Goal: Navigation & Orientation: Understand site structure

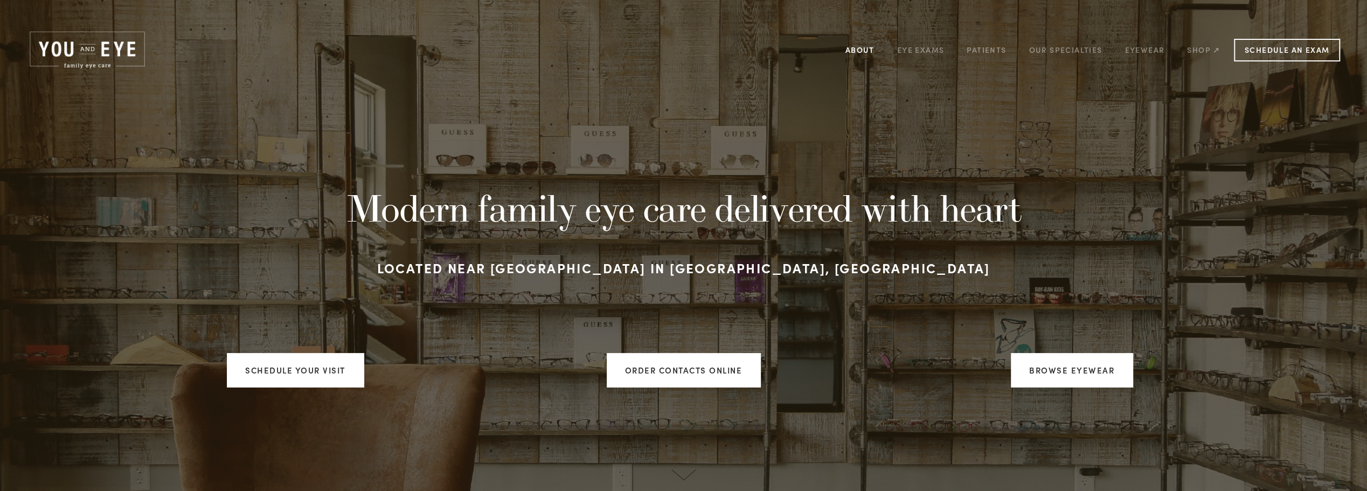
click at [869, 50] on link "About" at bounding box center [860, 50] width 29 height 17
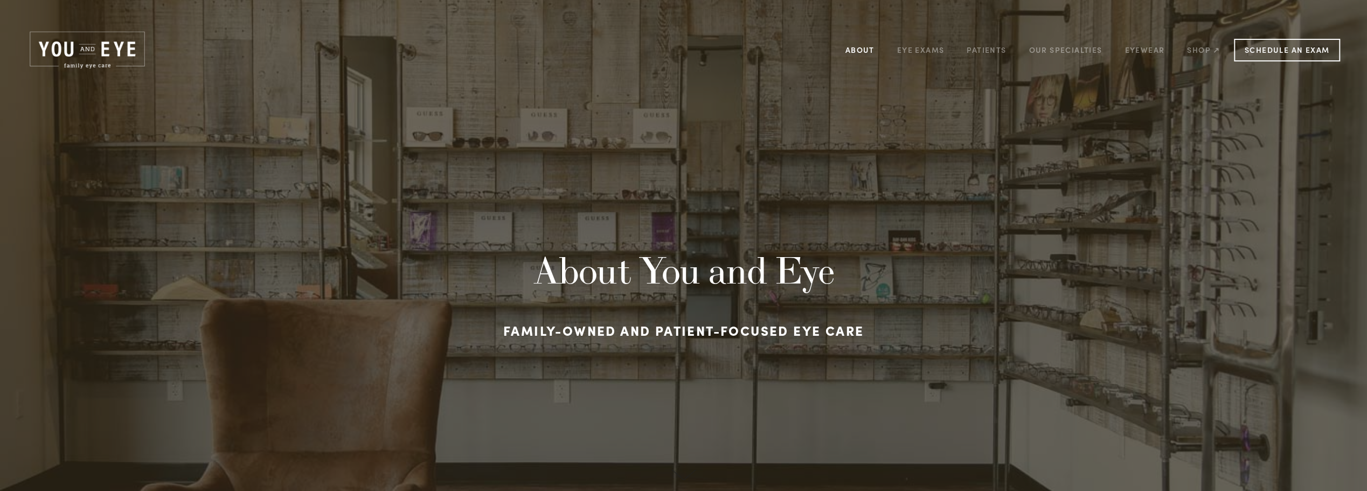
click at [856, 48] on link "About" at bounding box center [860, 50] width 29 height 17
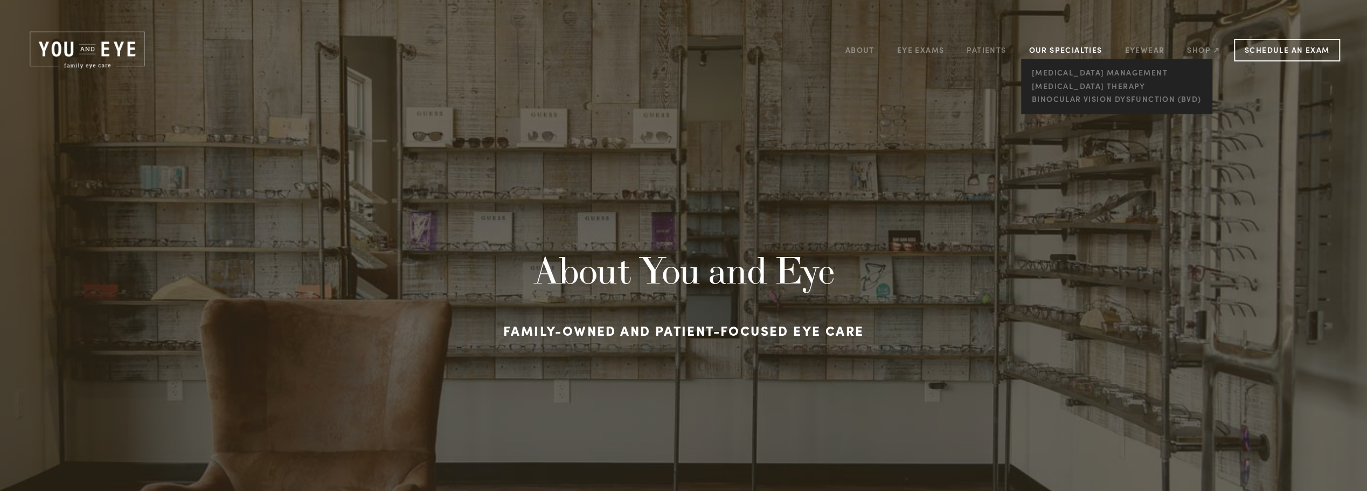
click at [1062, 51] on link "Our Specialties" at bounding box center [1065, 50] width 73 height 10
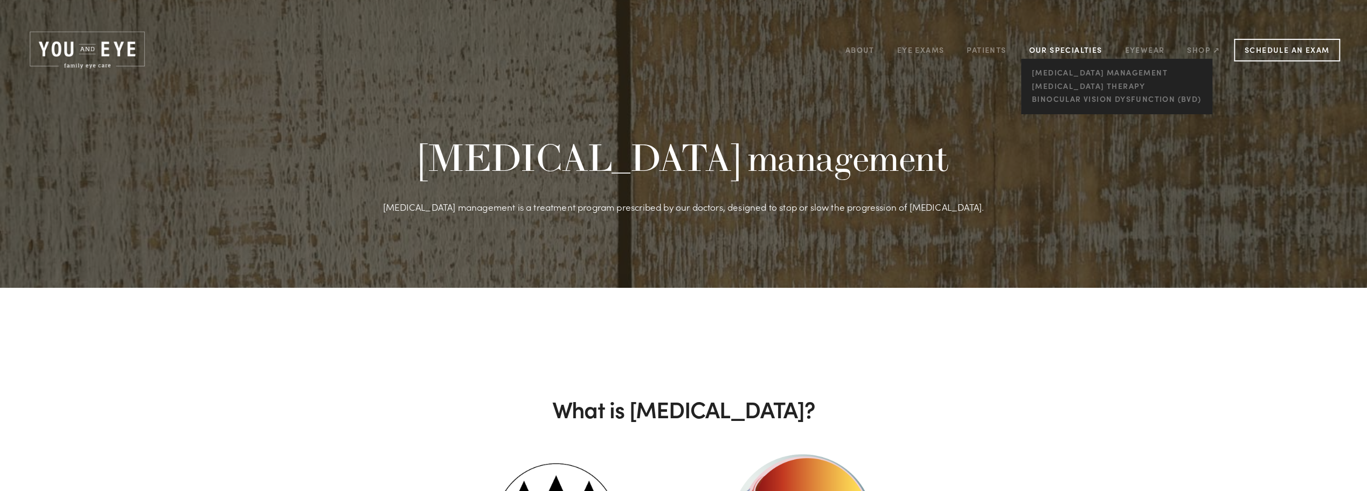
click at [1059, 49] on link "Our Specialties" at bounding box center [1065, 50] width 73 height 10
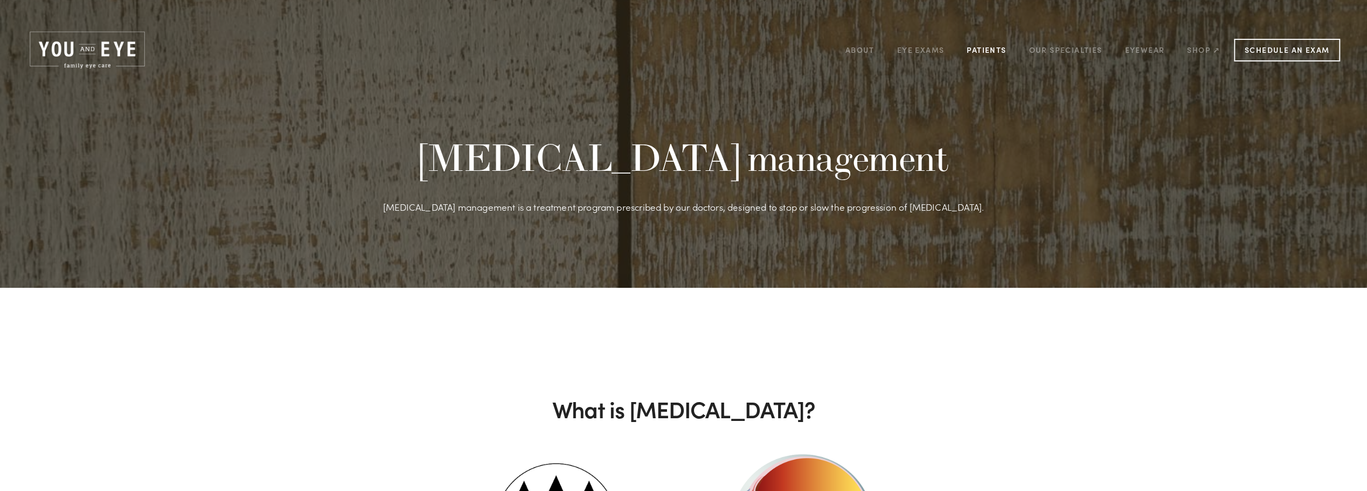
click at [985, 48] on link "Patients" at bounding box center [986, 50] width 39 height 17
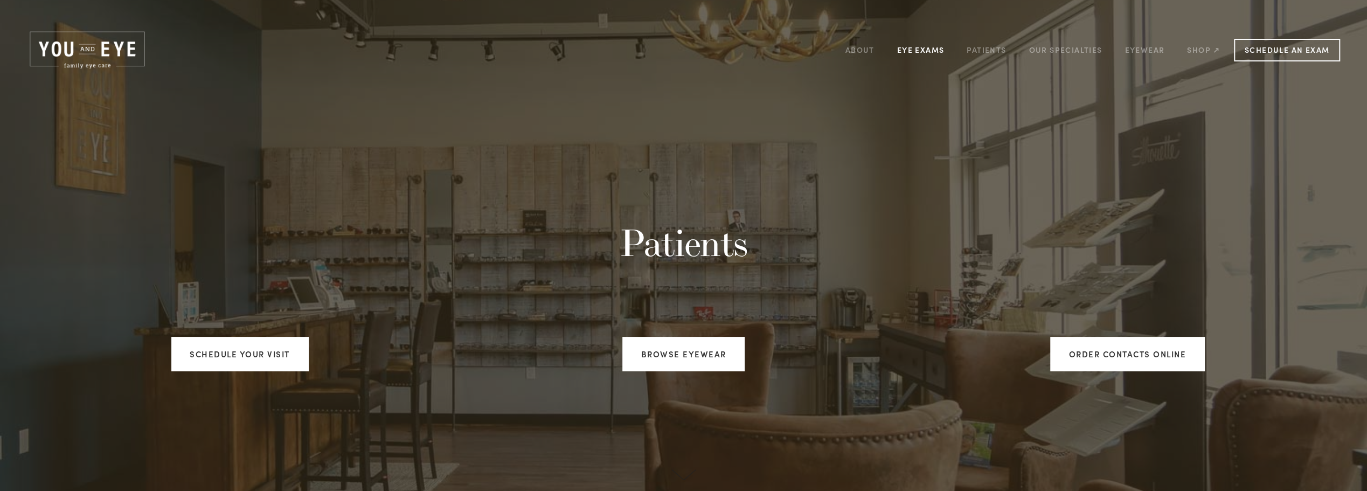
click at [910, 50] on link "Eye Exams" at bounding box center [920, 50] width 47 height 17
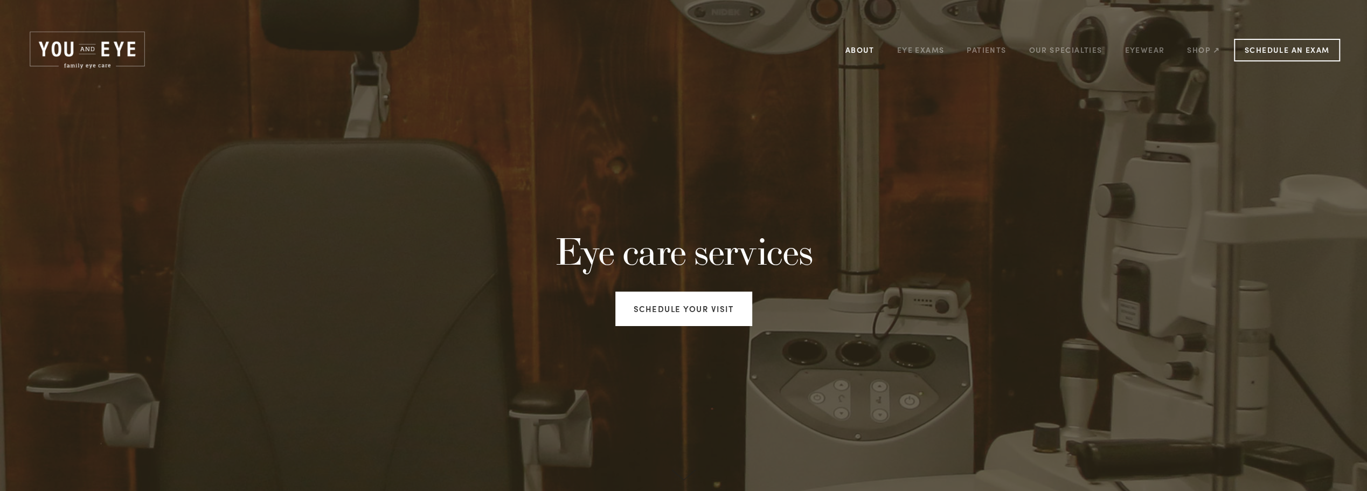
click at [861, 47] on link "About" at bounding box center [860, 50] width 29 height 17
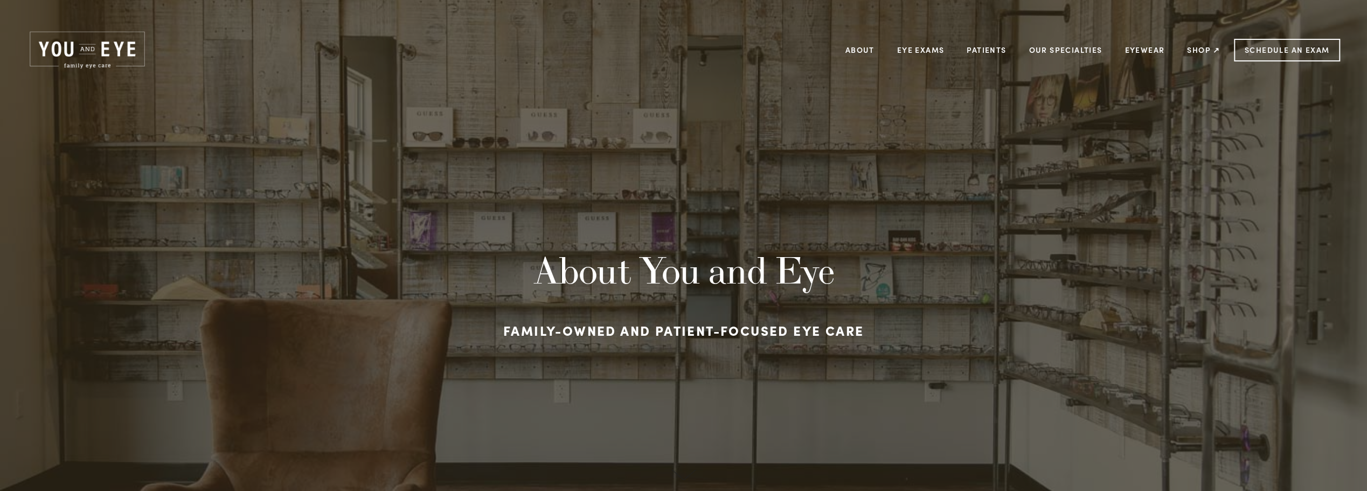
click at [662, 340] on h3 "Family-owned and patient-focused eye care" at bounding box center [683, 330] width 803 height 26
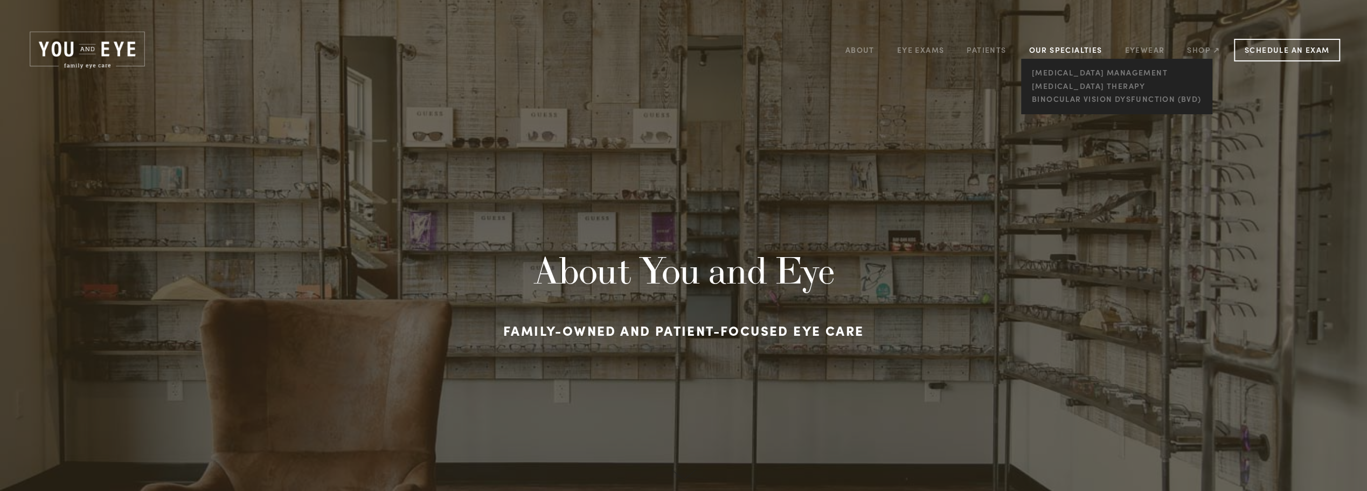
click at [1063, 50] on link "Our Specialties" at bounding box center [1065, 50] width 73 height 10
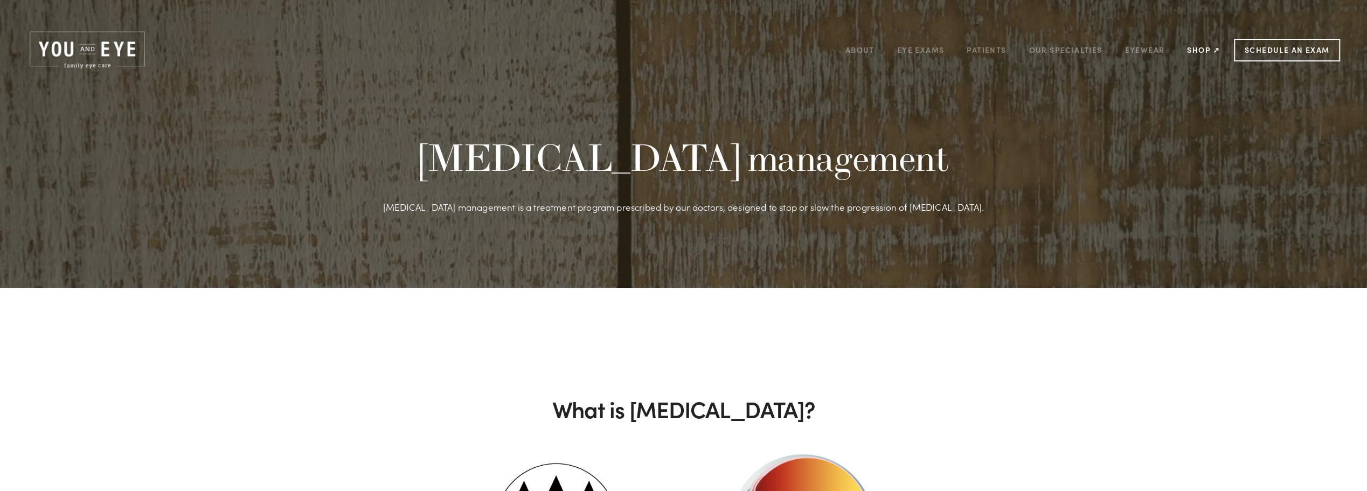
click at [1206, 53] on link "Shop ↗" at bounding box center [1203, 50] width 33 height 17
